Goal: Task Accomplishment & Management: Use online tool/utility

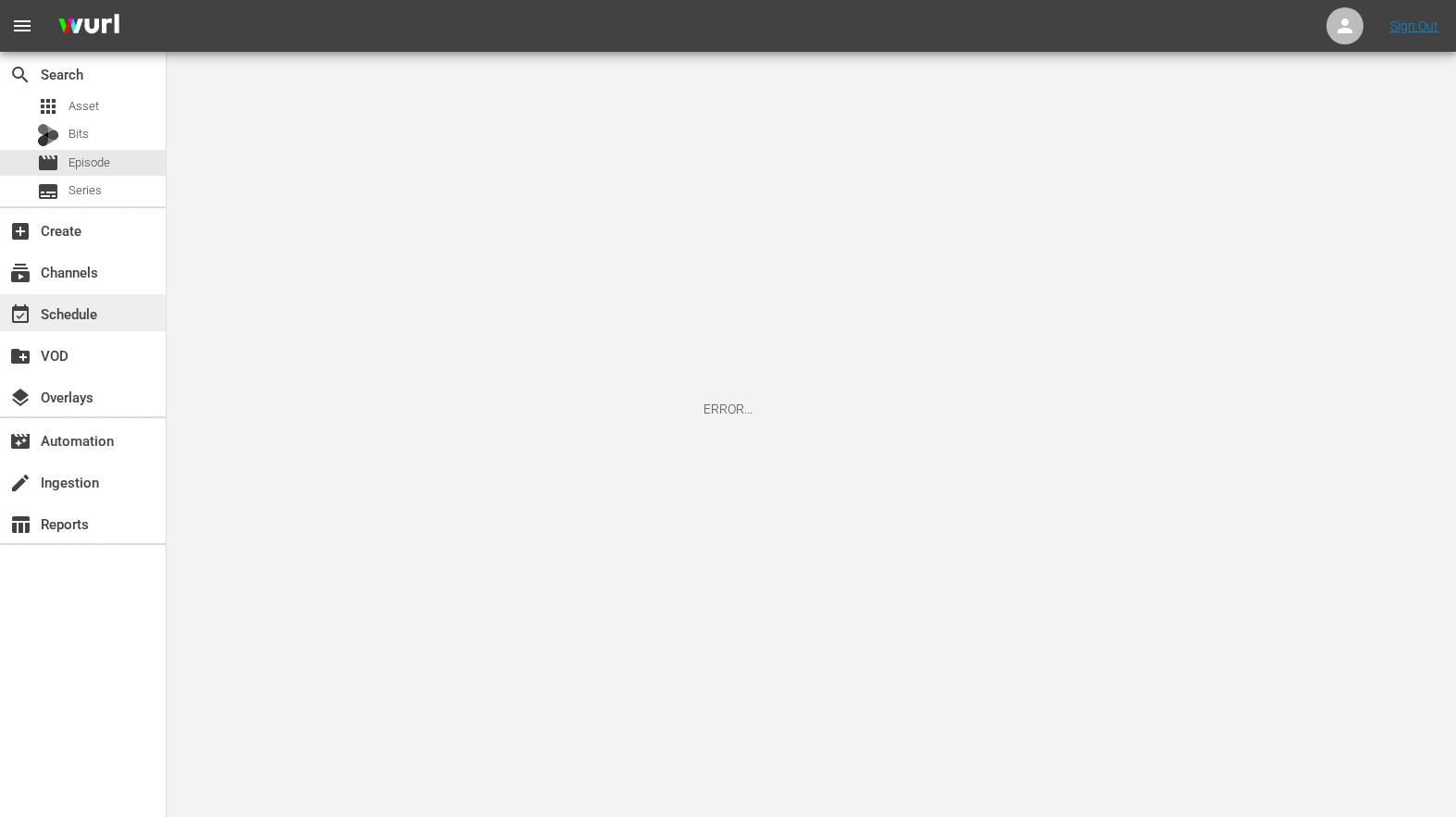
click at [93, 313] on div "event_available Schedule" at bounding box center [52, 311] width 103 height 16
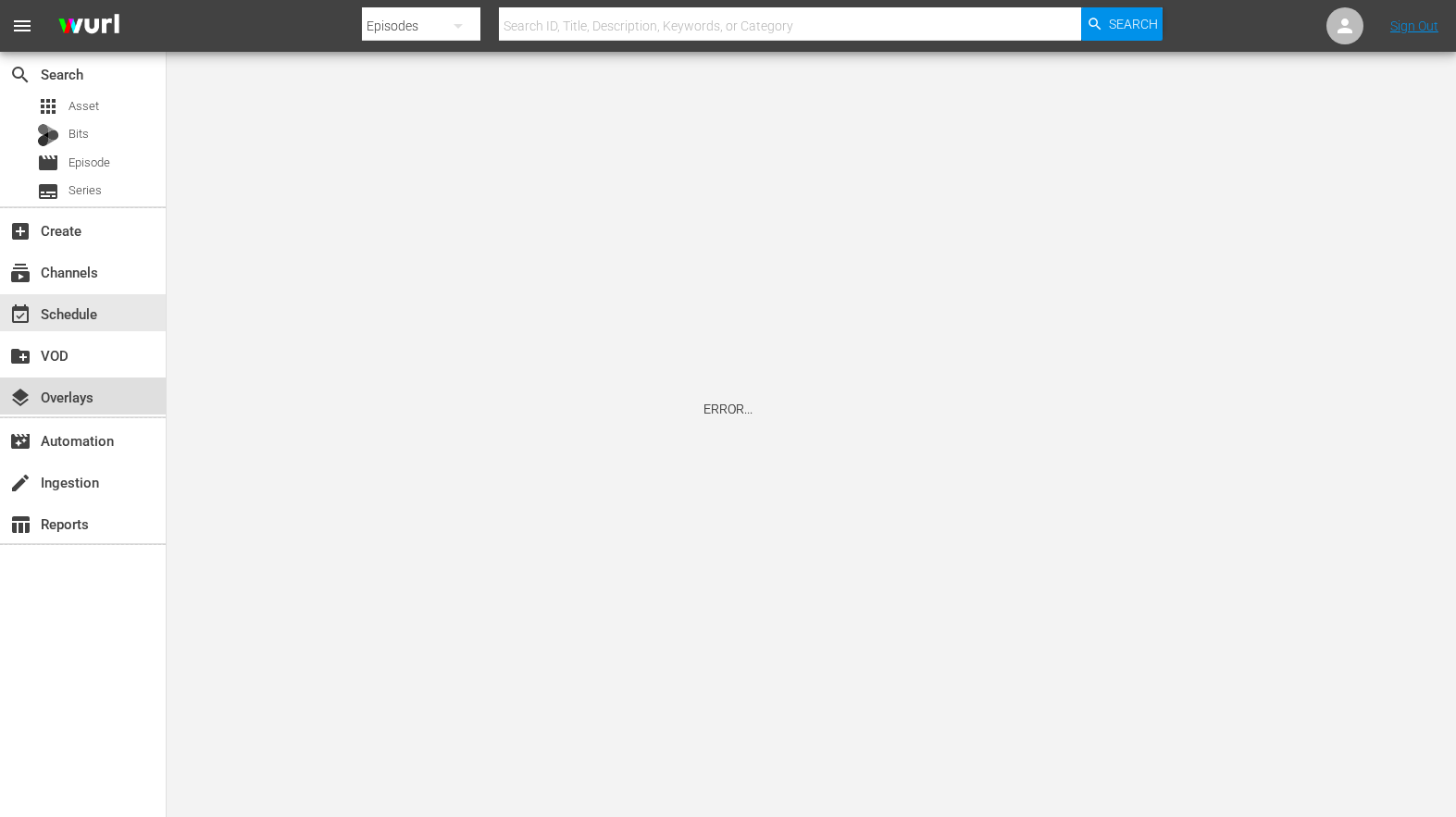
click at [70, 393] on div "layers Overlays" at bounding box center [52, 394] width 103 height 16
